Goal: Check status: Check status

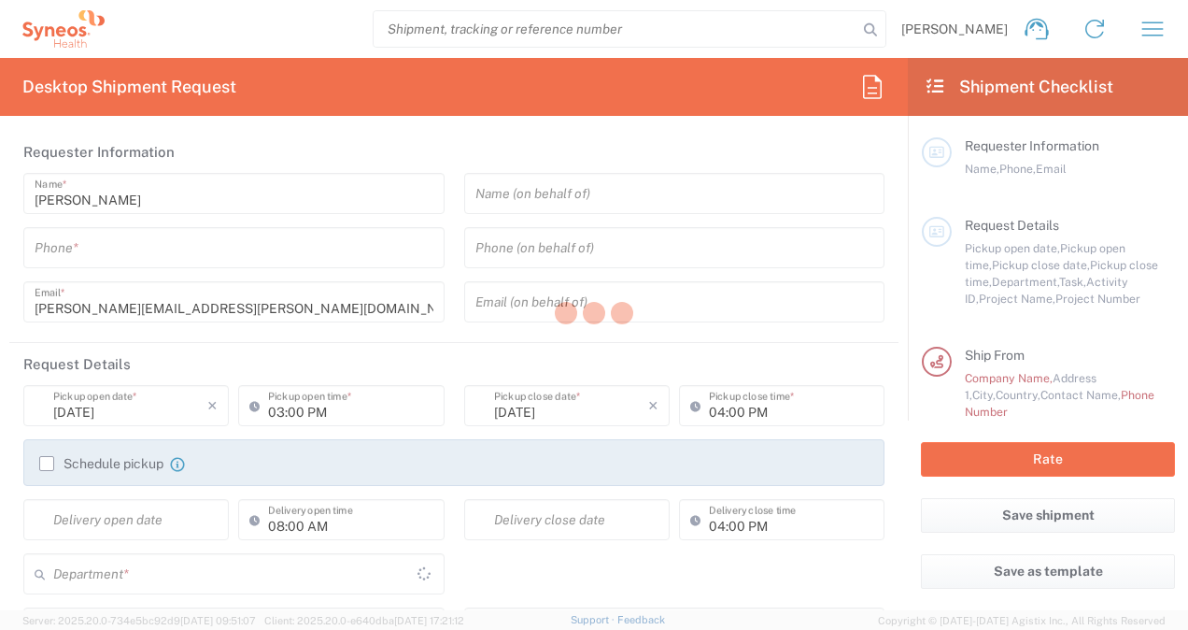
type input "8175"
type input "[GEOGRAPHIC_DATA]"
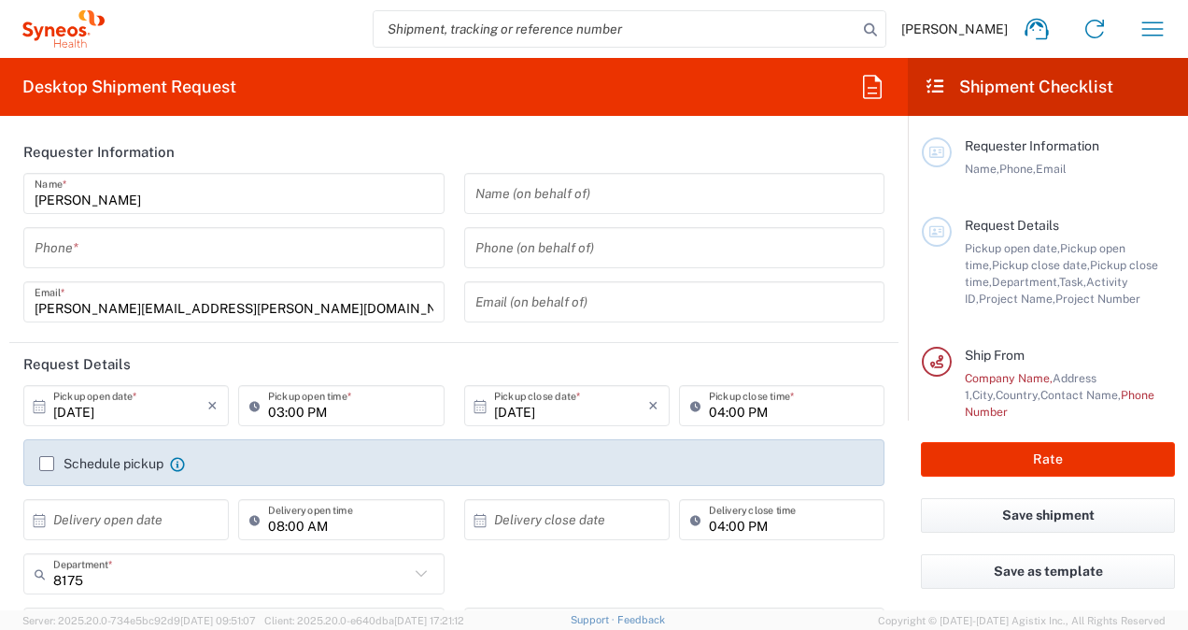
type input "[GEOGRAPHIC_DATA]"
type input "Syneos Health UK Limited"
click at [1160, 17] on icon "button" at bounding box center [1153, 29] width 30 height 30
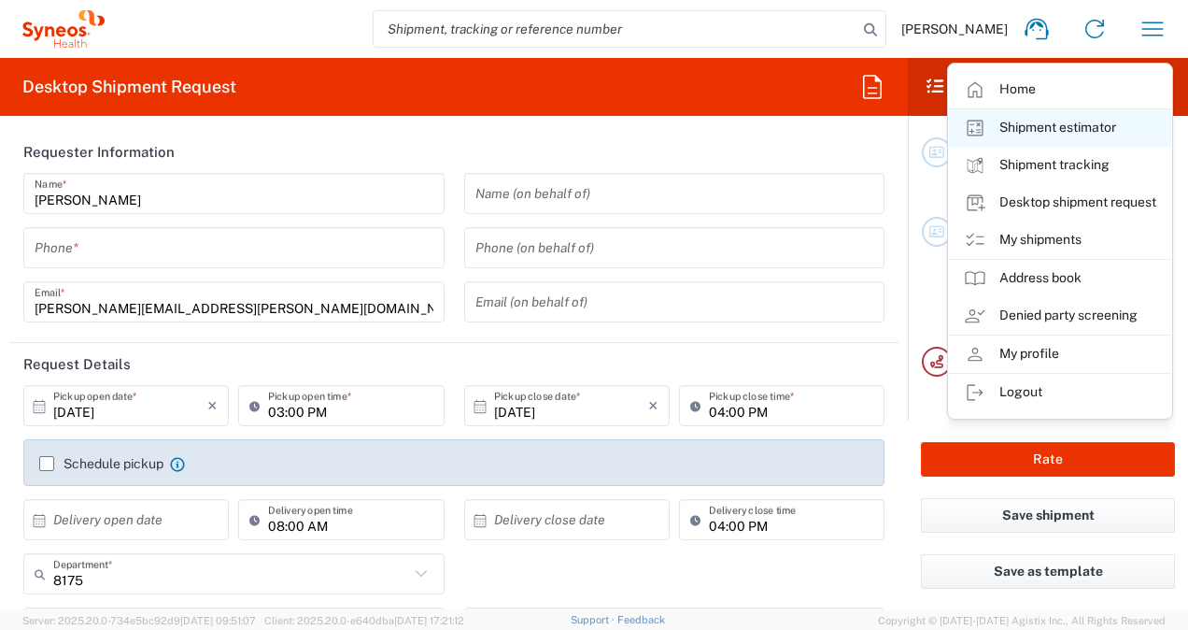
click at [1018, 118] on link "Shipment estimator" at bounding box center [1060, 127] width 222 height 37
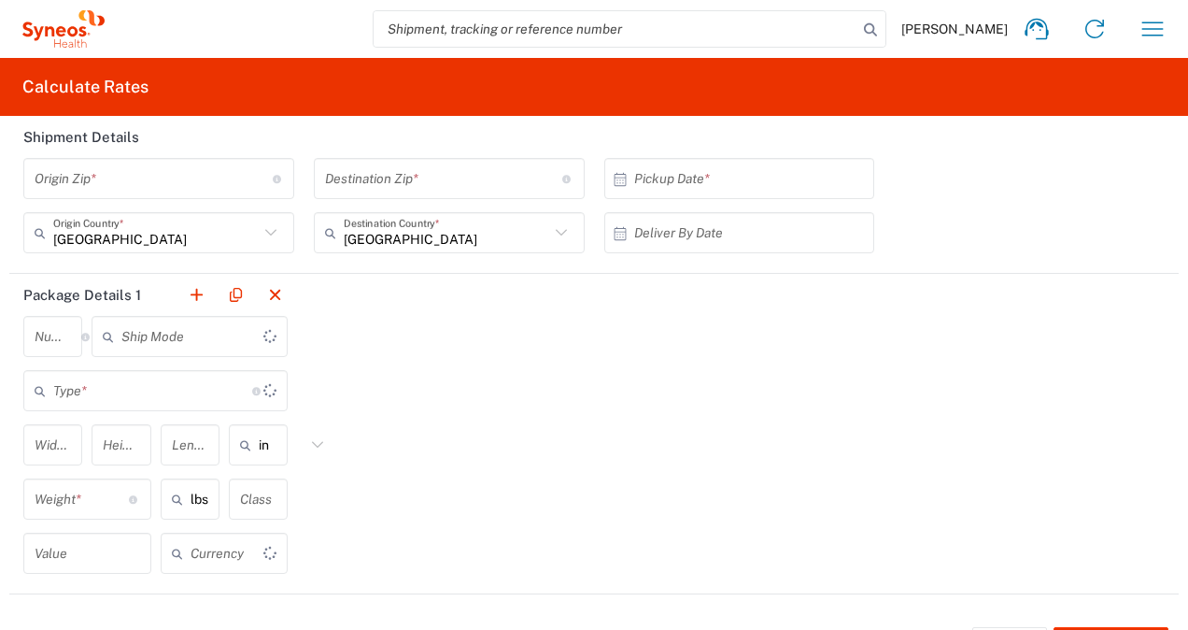
type input "US Dollar"
click at [1138, 34] on icon "button" at bounding box center [1153, 29] width 30 height 30
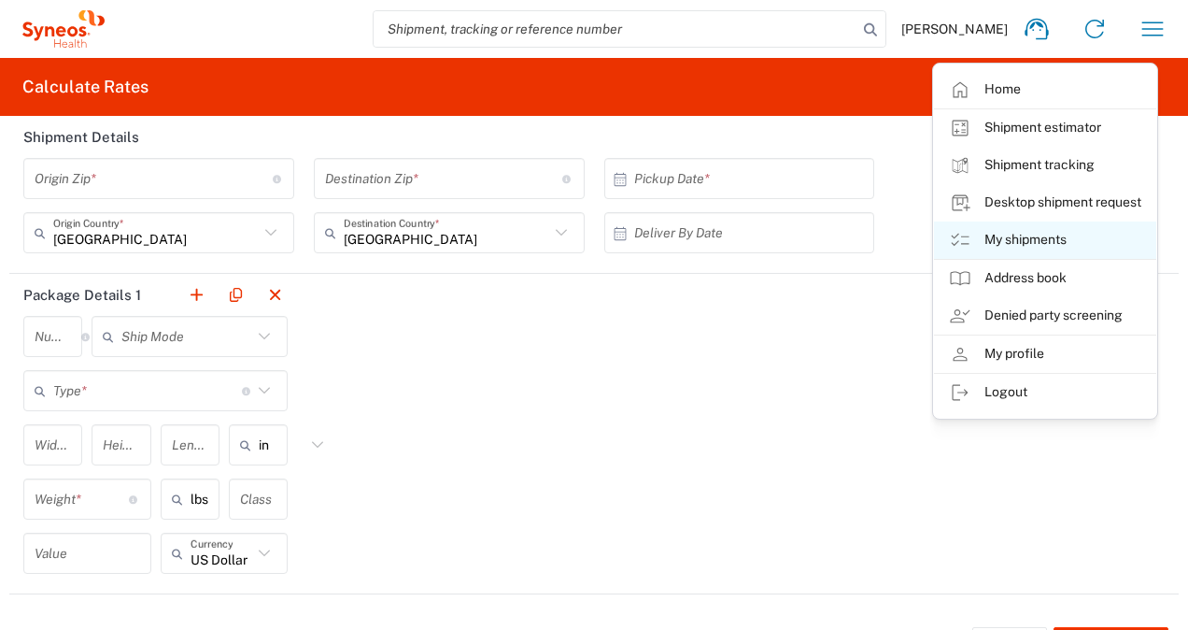
click at [1016, 243] on link "My shipments" at bounding box center [1045, 239] width 222 height 37
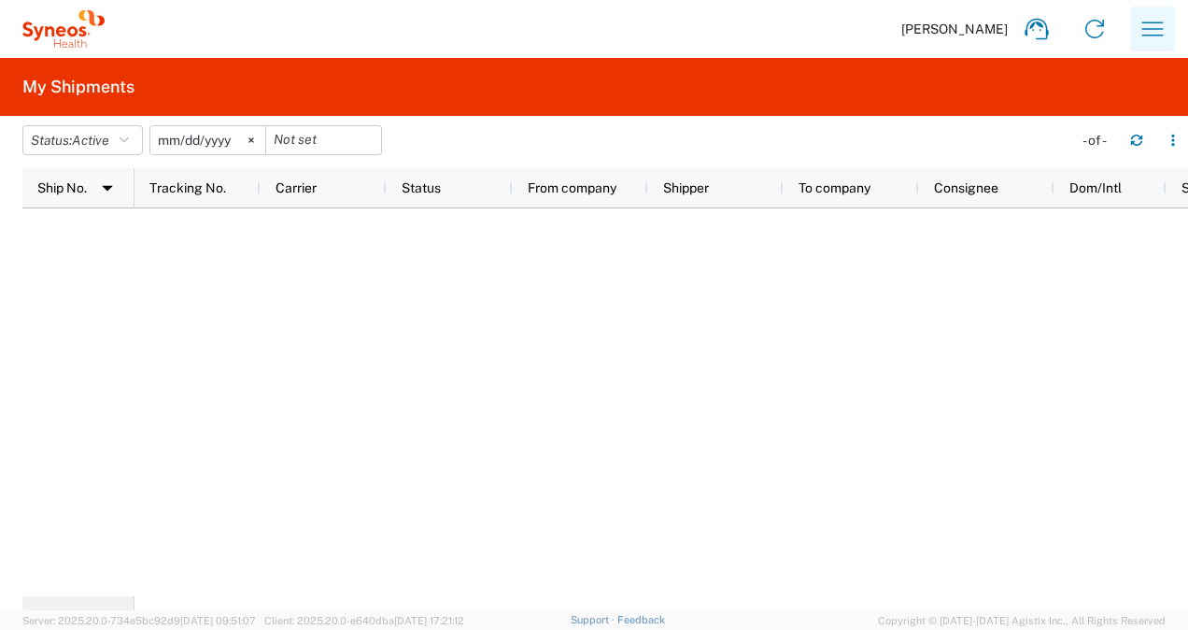
click at [1142, 35] on icon "button" at bounding box center [1153, 29] width 30 height 30
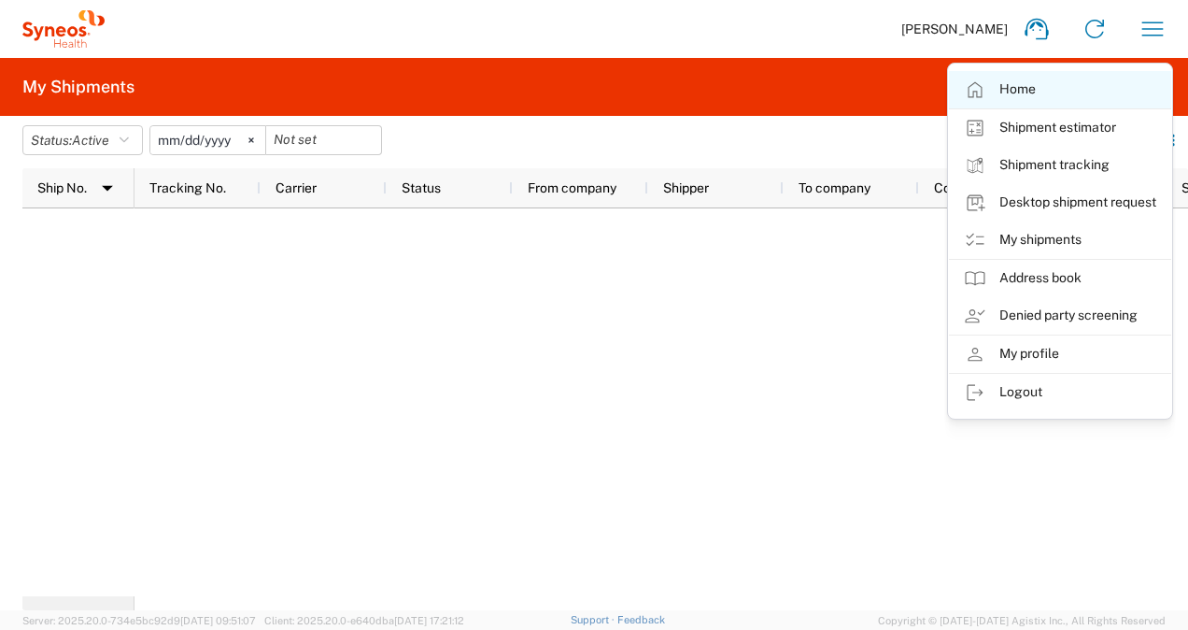
click at [1000, 84] on link "Home" at bounding box center [1060, 89] width 222 height 37
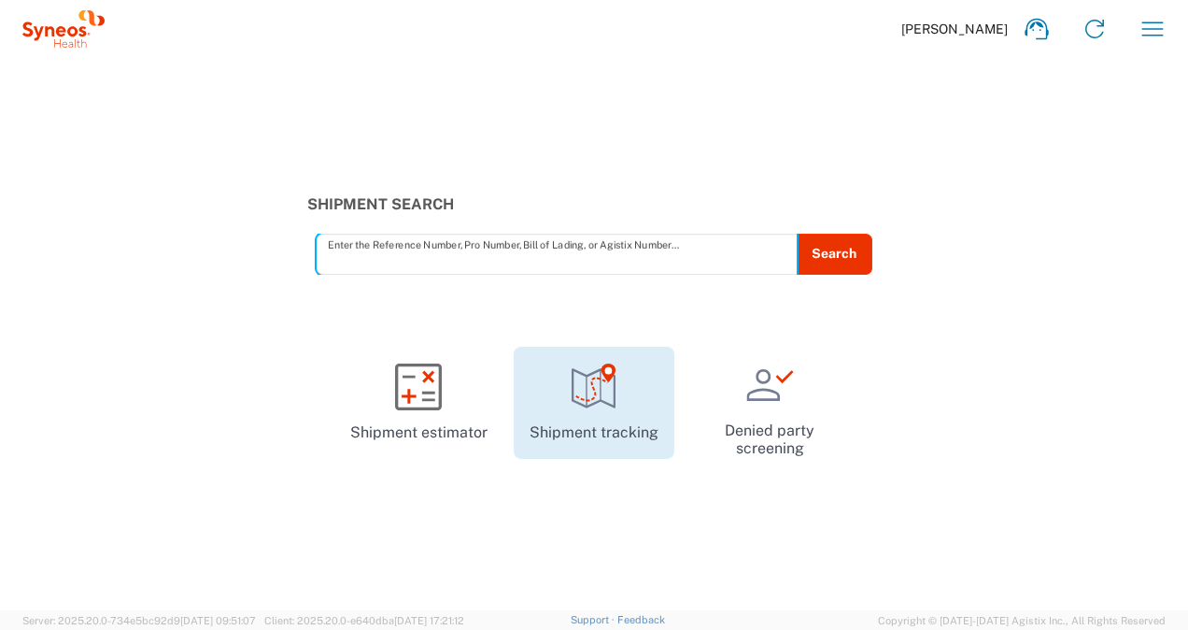
click at [614, 376] on icon at bounding box center [594, 387] width 44 height 39
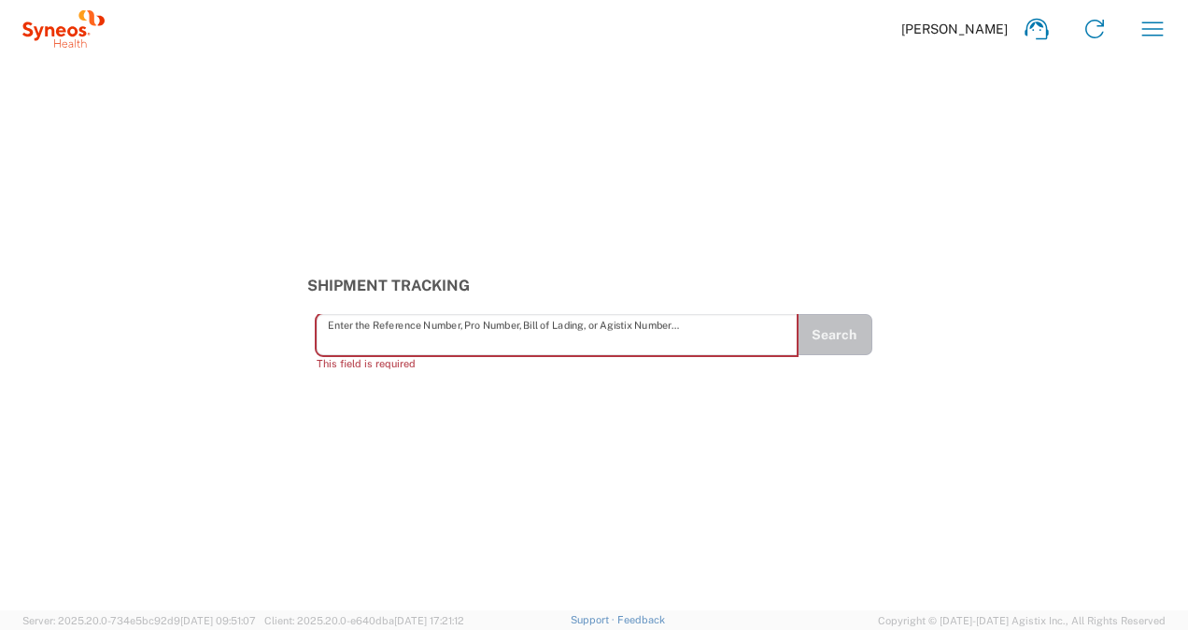
paste input "57078761"
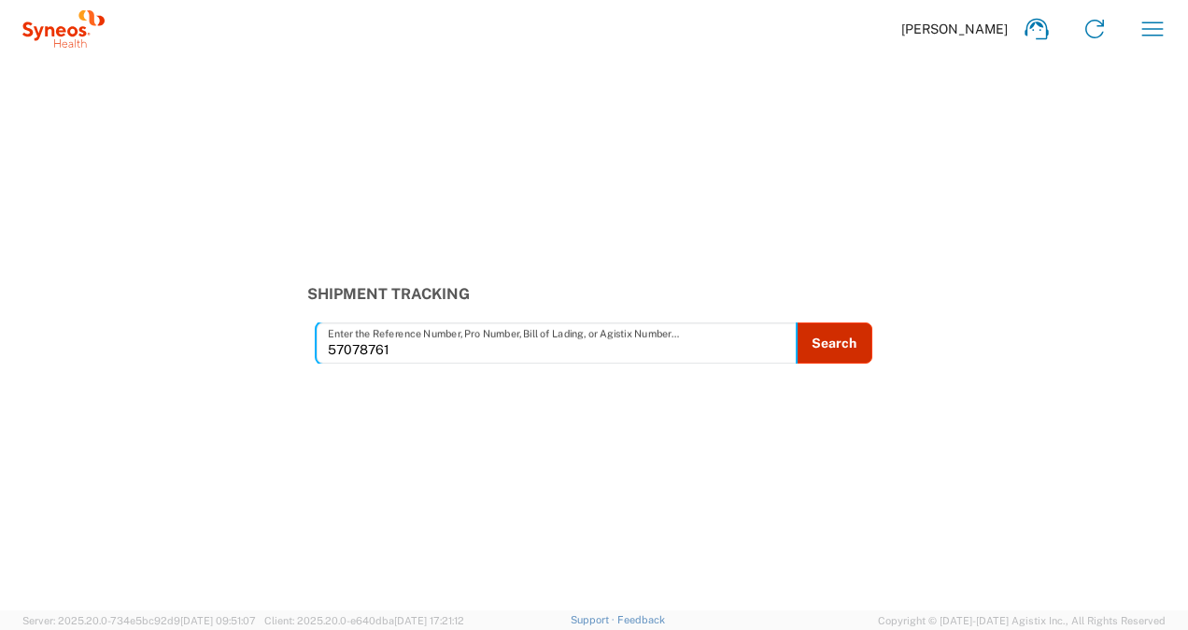
type input "57078761"
click at [843, 328] on button "Search" at bounding box center [834, 342] width 77 height 41
